Goal: Find specific page/section: Find specific page/section

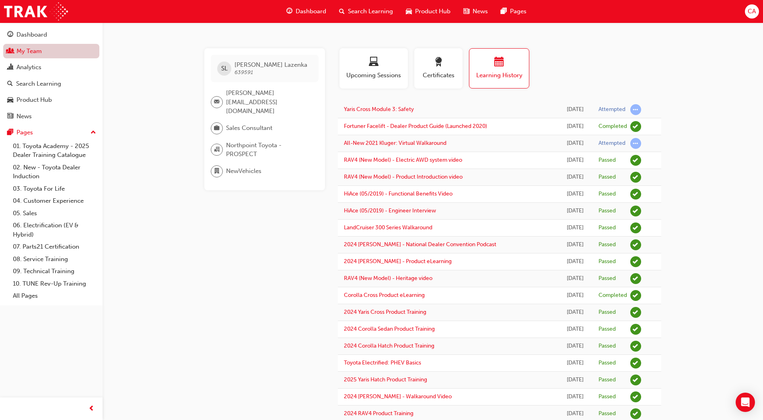
click at [64, 53] on link "My Team" at bounding box center [51, 51] width 96 height 15
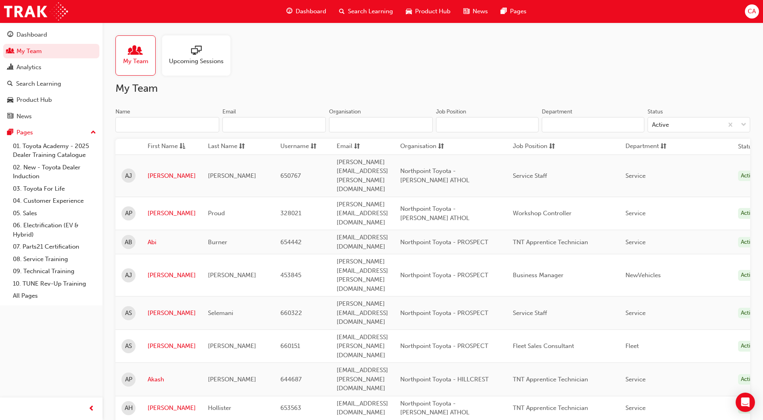
click at [134, 123] on input "Name" at bounding box center [167, 124] width 104 height 15
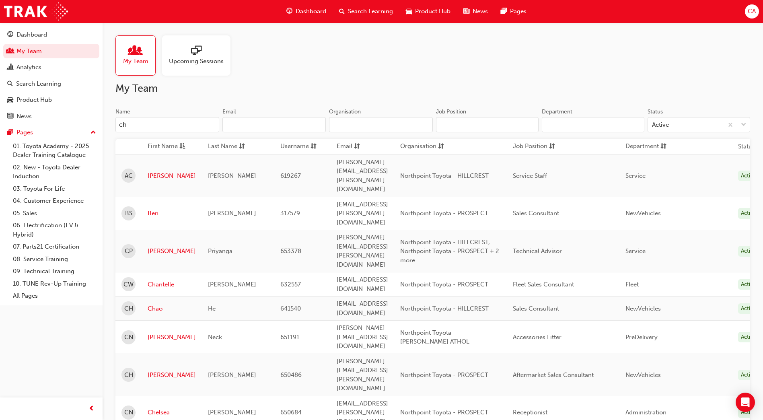
type input "c"
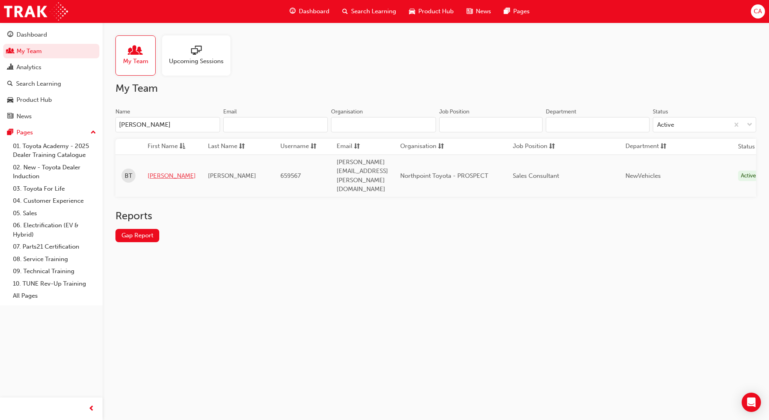
type input "[PERSON_NAME]"
click at [162, 171] on link "[PERSON_NAME]" at bounding box center [172, 175] width 48 height 9
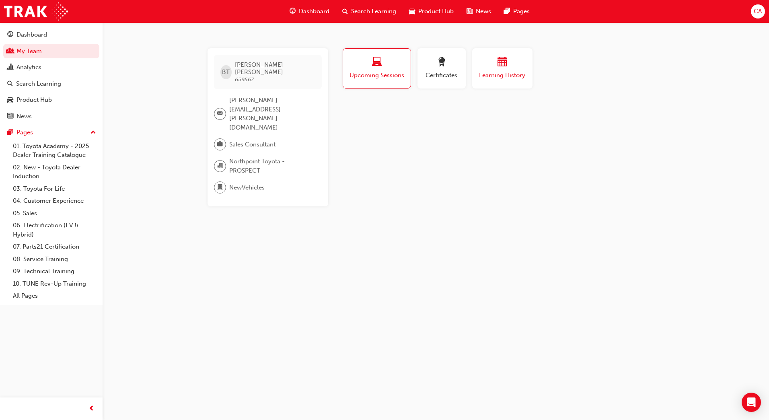
click at [503, 72] on span "Learning History" at bounding box center [502, 75] width 48 height 9
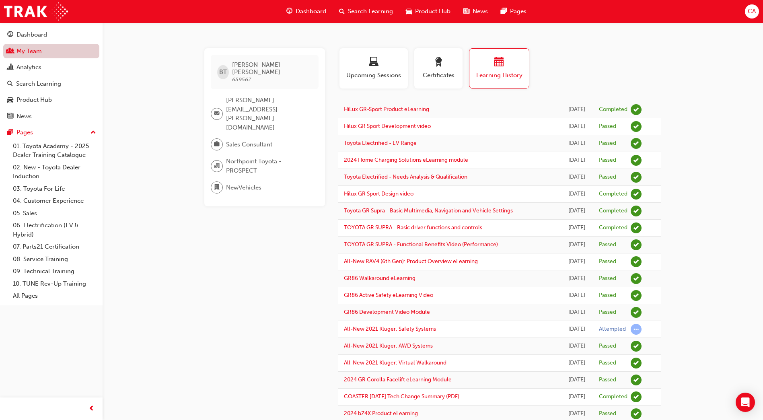
click at [70, 51] on link "My Team" at bounding box center [51, 51] width 96 height 15
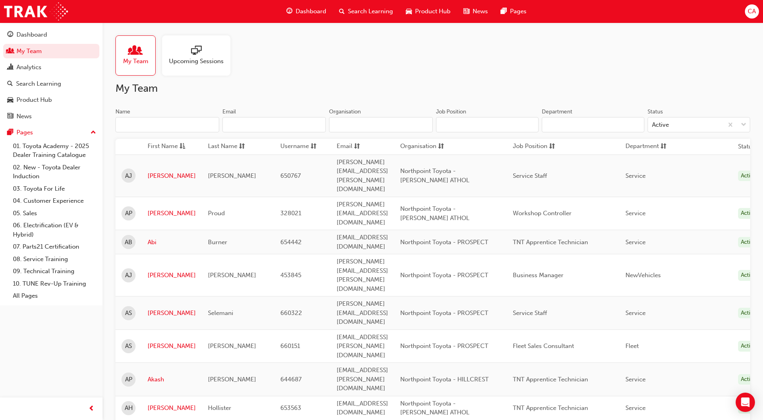
click at [143, 123] on input "Name" at bounding box center [167, 124] width 104 height 15
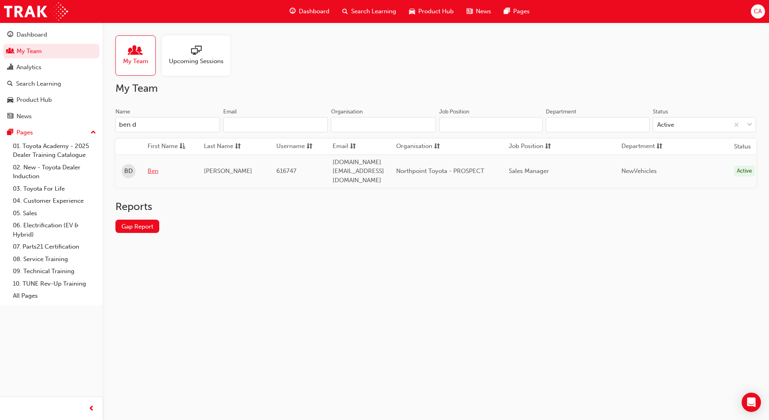
type input "ben d"
click at [153, 167] on link "Ben" at bounding box center [170, 171] width 44 height 9
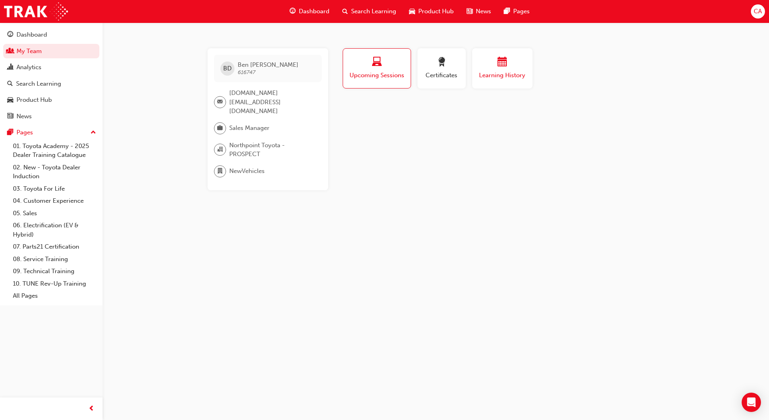
click at [490, 58] on div "button" at bounding box center [502, 63] width 48 height 12
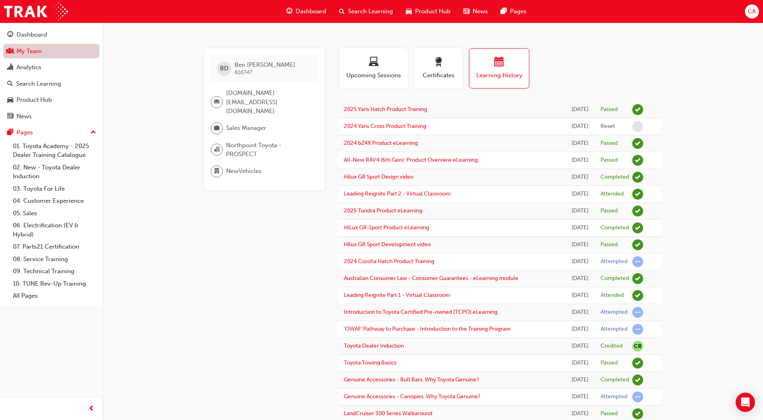
click at [61, 52] on link "My Team" at bounding box center [51, 51] width 96 height 15
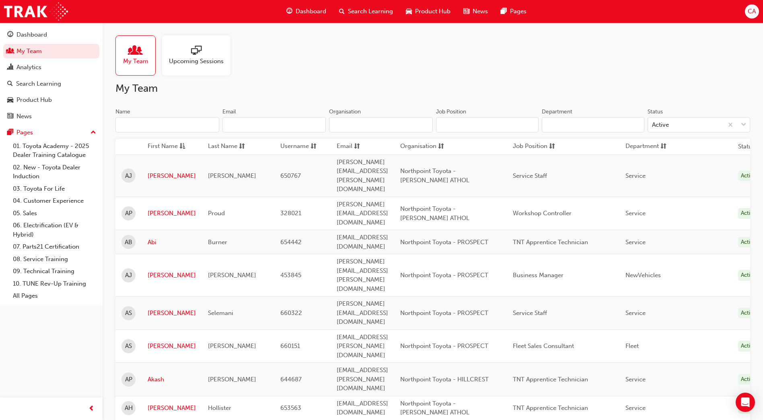
click at [143, 121] on input "Name" at bounding box center [167, 124] width 104 height 15
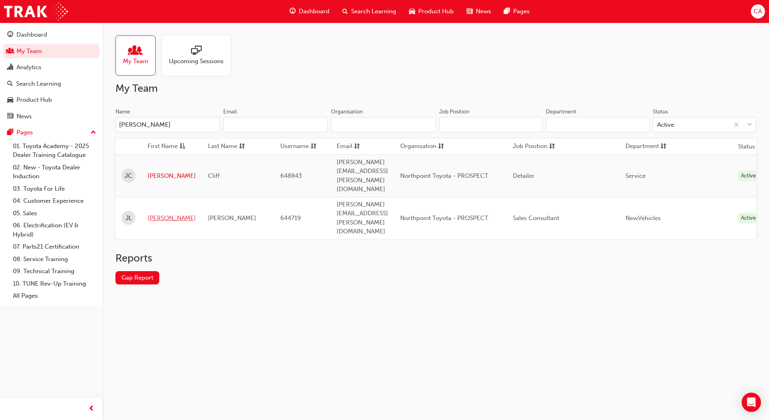
type input "[PERSON_NAME]"
click at [158, 214] on link "[PERSON_NAME]" at bounding box center [172, 218] width 48 height 9
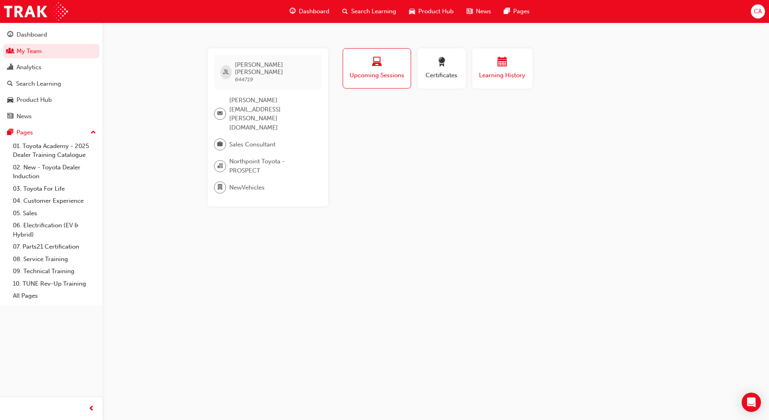
click at [513, 60] on div "button" at bounding box center [502, 63] width 48 height 12
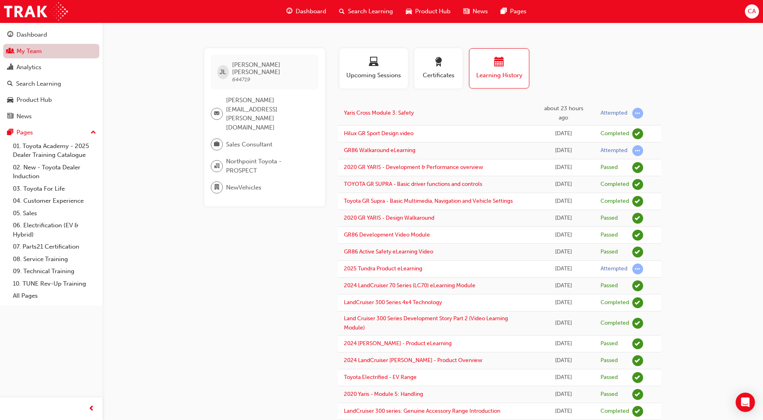
click at [56, 49] on link "My Team" at bounding box center [51, 51] width 96 height 15
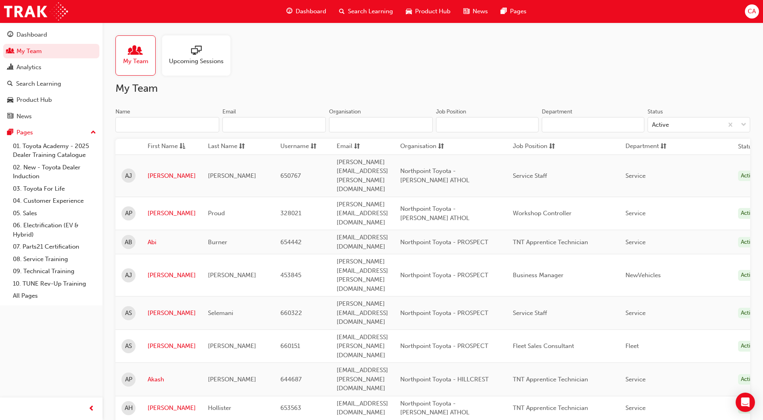
click at [143, 125] on input "Name" at bounding box center [167, 124] width 104 height 15
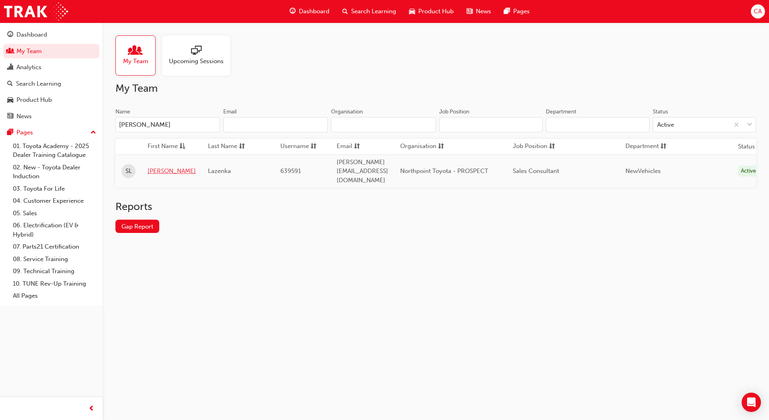
type input "[PERSON_NAME]"
click at [159, 167] on link "[PERSON_NAME]" at bounding box center [172, 171] width 48 height 9
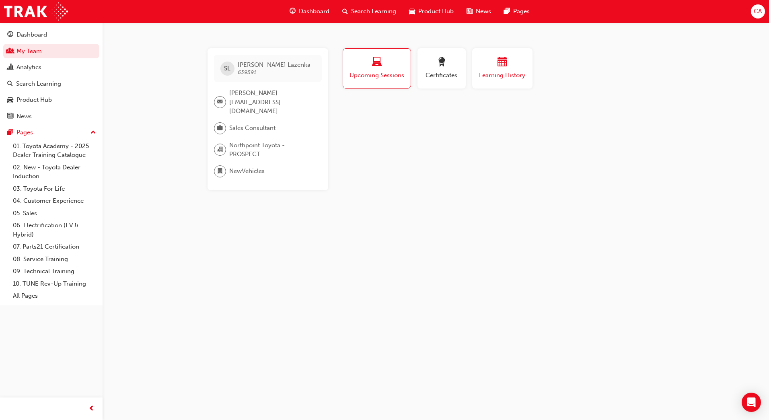
click at [499, 76] on span "Learning History" at bounding box center [502, 75] width 48 height 9
